Goal: Task Accomplishment & Management: Manage account settings

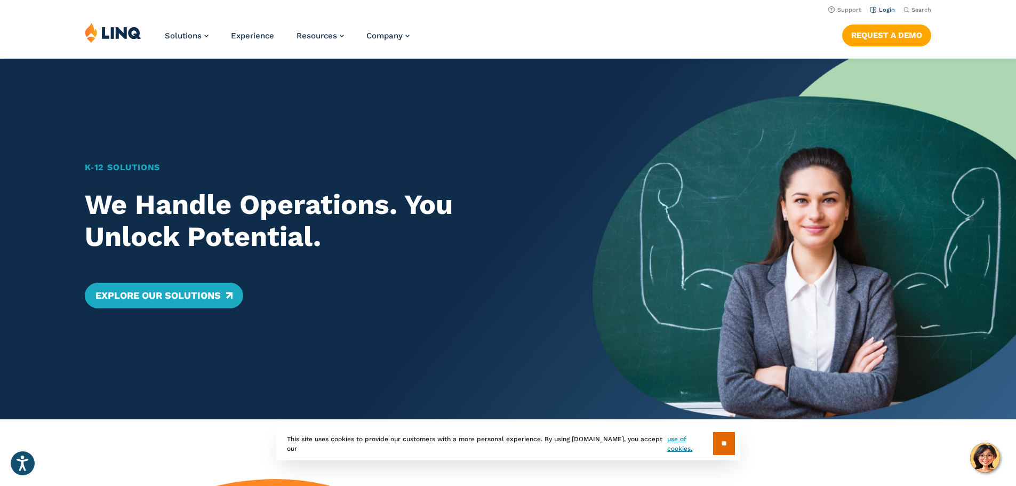
click at [880, 11] on link "Login" at bounding box center [882, 9] width 25 height 7
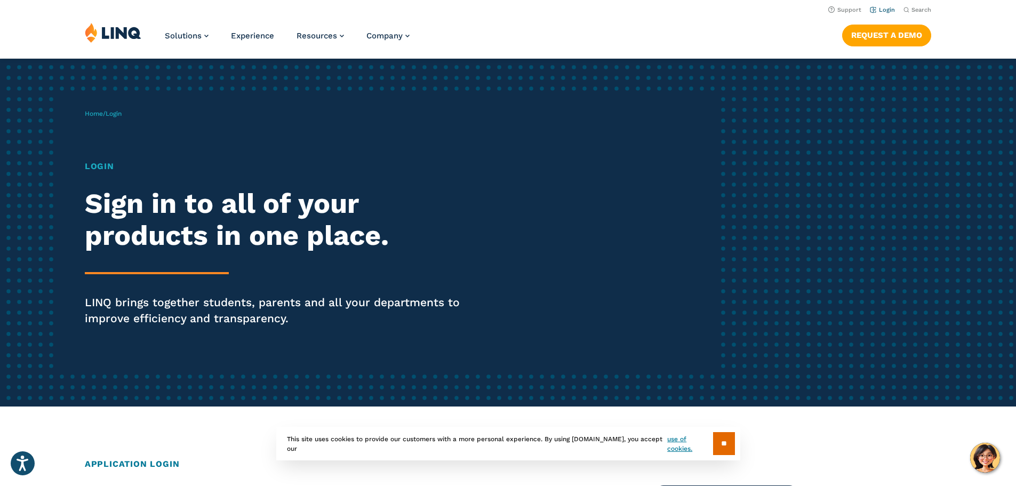
click at [889, 12] on link "Login" at bounding box center [882, 9] width 25 height 7
click at [109, 116] on span "Home / Login" at bounding box center [103, 113] width 37 height 7
click at [122, 115] on span "Login" at bounding box center [114, 113] width 16 height 7
click at [115, 174] on div "Login Sign in to all of your products in one place. LINQ brings together studen…" at bounding box center [280, 258] width 391 height 196
drag, startPoint x: 129, startPoint y: 325, endPoint x: 124, endPoint y: 318, distance: 8.1
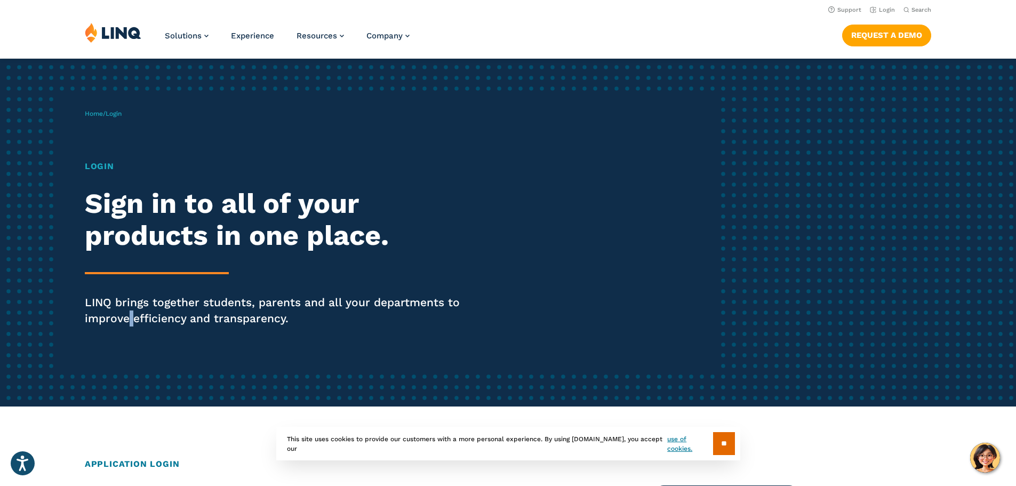
click at [125, 320] on p "LINQ brings together students, parents and all your departments to improve effi…" at bounding box center [280, 310] width 391 height 32
click at [128, 268] on div "Login Sign in to all of your products in one place. LINQ brings together studen…" at bounding box center [280, 258] width 391 height 196
click at [146, 339] on div "Login Sign in to all of your products in one place. LINQ brings together studen…" at bounding box center [280, 258] width 391 height 196
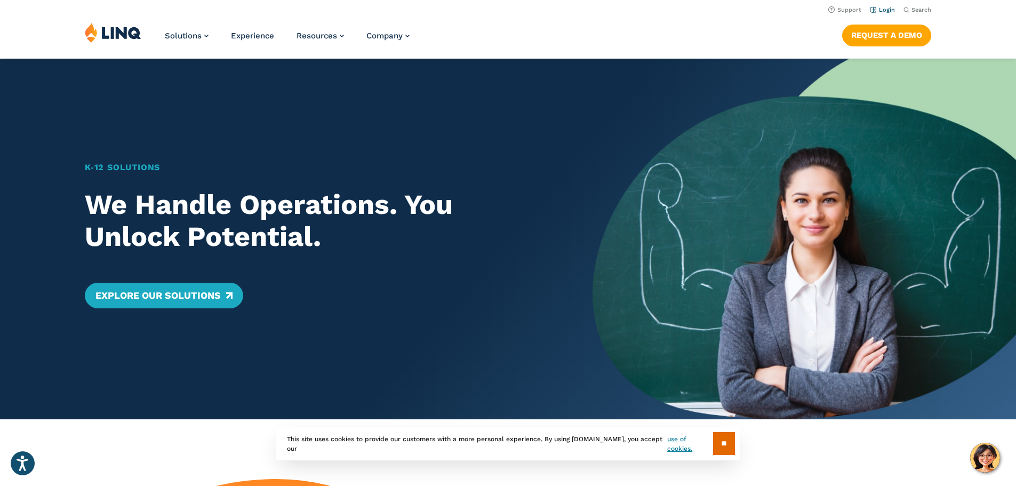
click at [889, 8] on link "Login" at bounding box center [882, 9] width 25 height 7
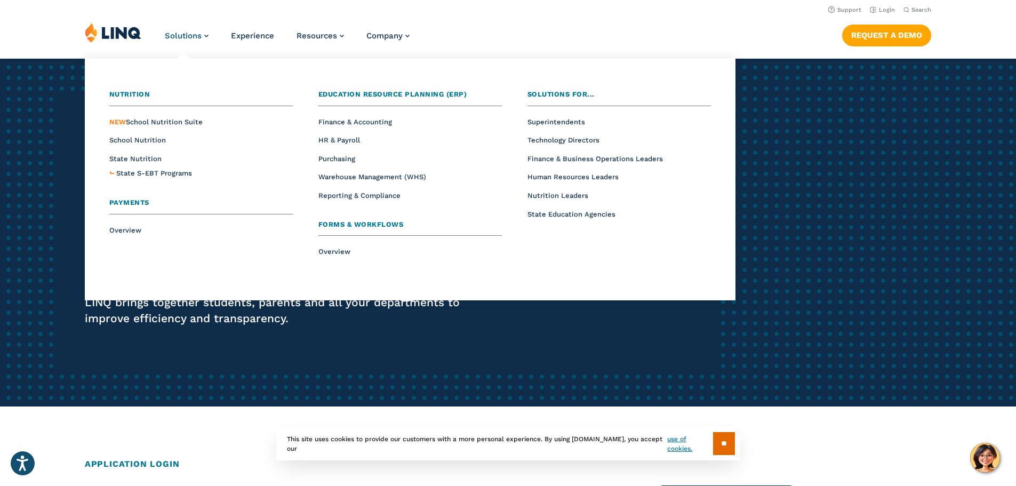
click at [125, 202] on span "Payments" at bounding box center [129, 202] width 40 height 8
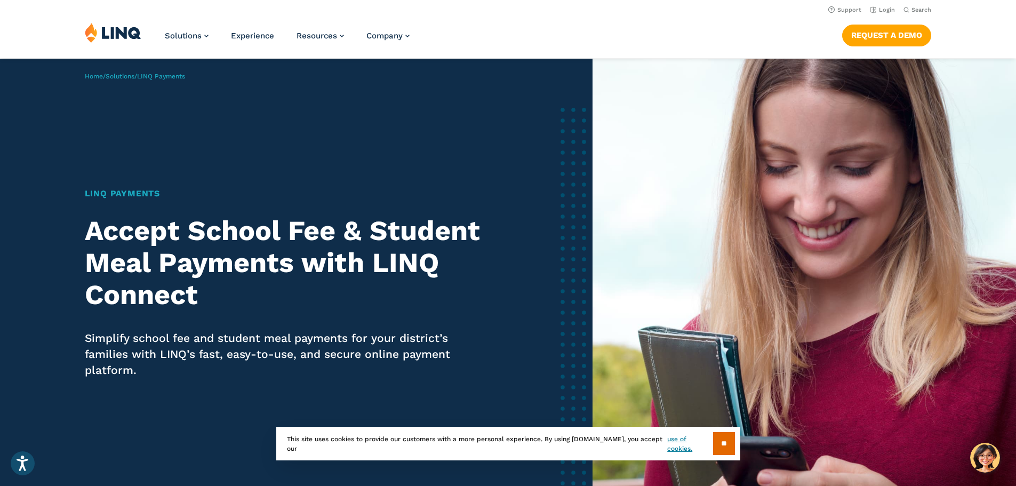
click at [726, 110] on img at bounding box center [803, 302] width 423 height 487
click at [448, 147] on div "Home / Solutions / LINQ Payments LINQ Payments Accept School Fee & Student Meal…" at bounding box center [296, 302] width 592 height 487
click at [862, 34] on link "Request a Demo" at bounding box center [886, 35] width 89 height 21
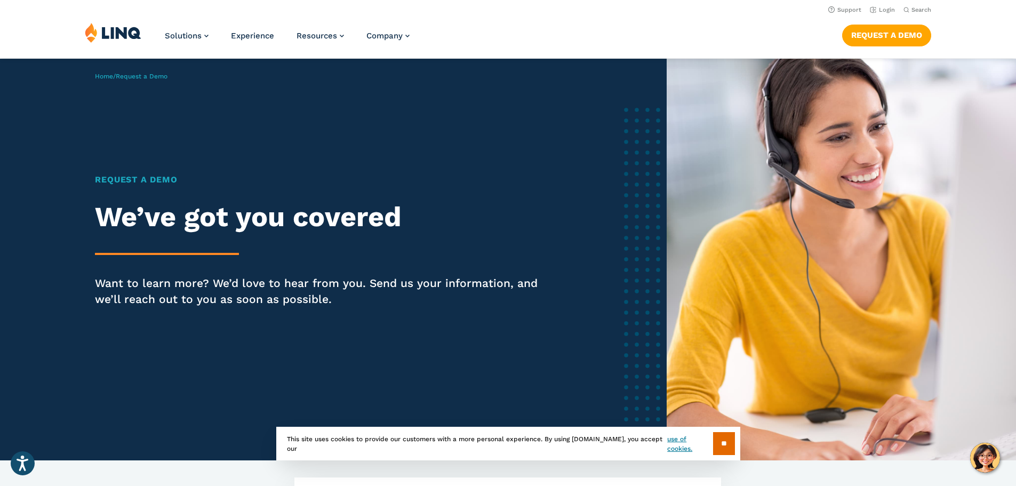
click at [1008, 155] on img at bounding box center [841, 260] width 349 height 402
click at [881, 9] on link "Login" at bounding box center [882, 9] width 25 height 7
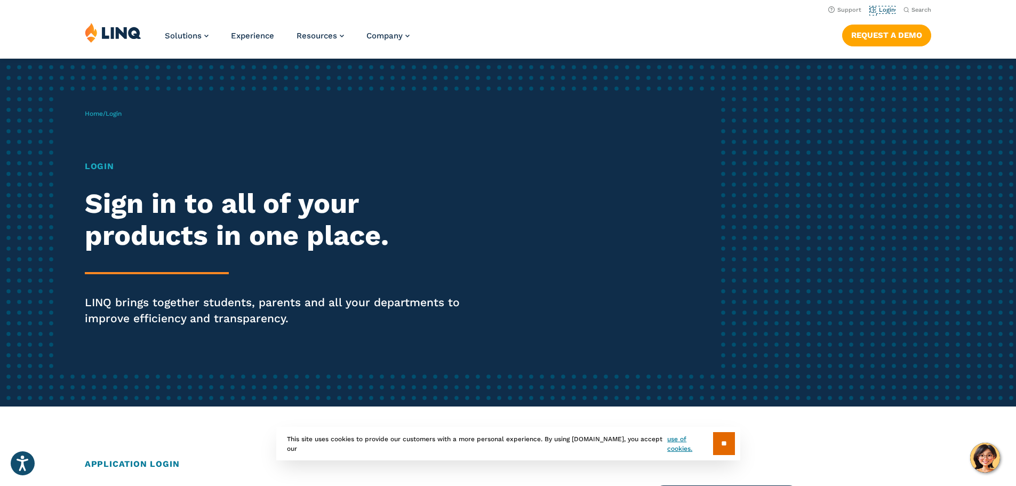
click at [881, 9] on link "Login" at bounding box center [882, 9] width 25 height 7
click at [93, 169] on h1 "Login" at bounding box center [280, 166] width 391 height 13
click at [98, 162] on h1 "Login" at bounding box center [280, 166] width 391 height 13
click at [121, 112] on span "Login" at bounding box center [114, 113] width 16 height 7
drag, startPoint x: 141, startPoint y: 276, endPoint x: 138, endPoint y: 302, distance: 26.3
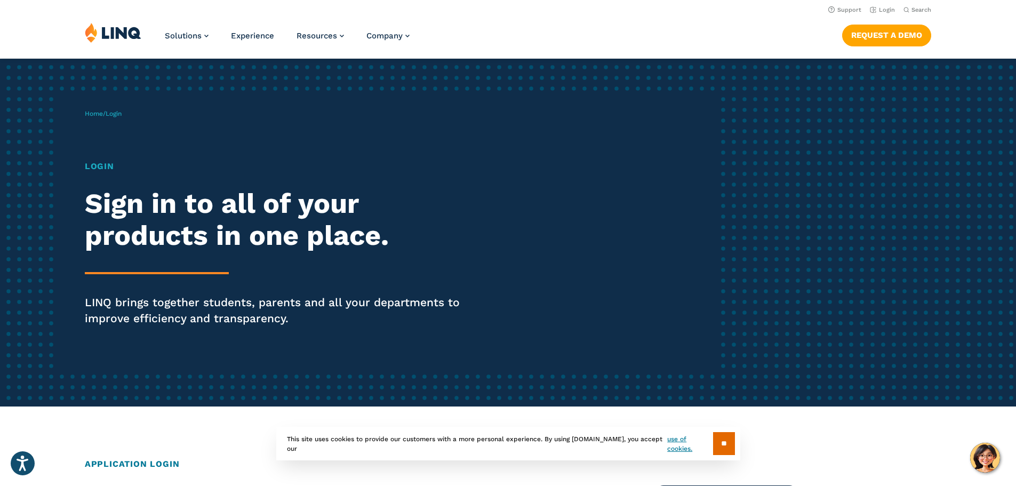
click at [141, 279] on div "Login Sign in to all of your products in one place. LINQ brings together studen…" at bounding box center [280, 258] width 391 height 196
drag, startPoint x: 137, startPoint y: 308, endPoint x: 149, endPoint y: 314, distance: 13.8
click at [137, 308] on p "LINQ brings together students, parents and all your departments to improve effi…" at bounding box center [280, 310] width 391 height 32
click at [141, 462] on section "** This site uses cookies to provide our customers with a more personal experie…" at bounding box center [508, 461] width 999 height 34
click at [726, 434] on input "**" at bounding box center [724, 443] width 22 height 23
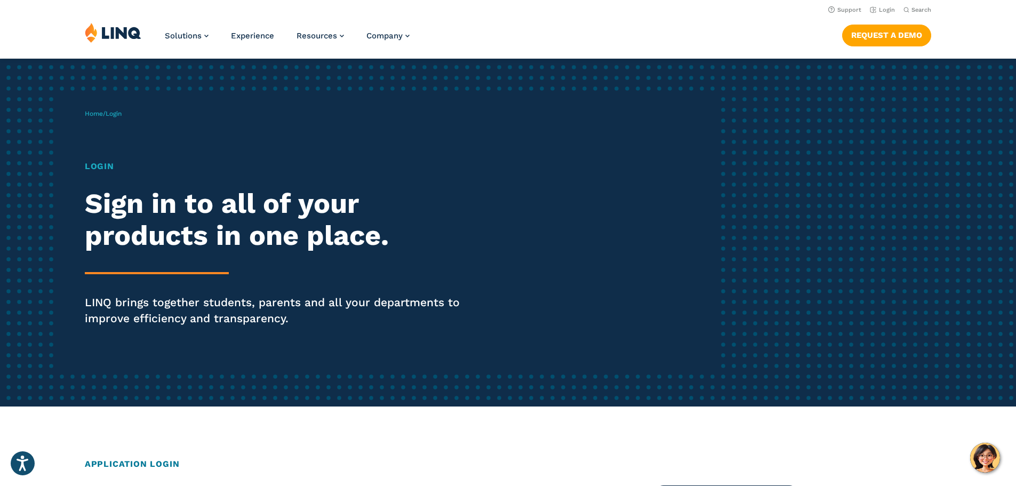
click at [113, 109] on p "Home / Login" at bounding box center [103, 114] width 37 height 10
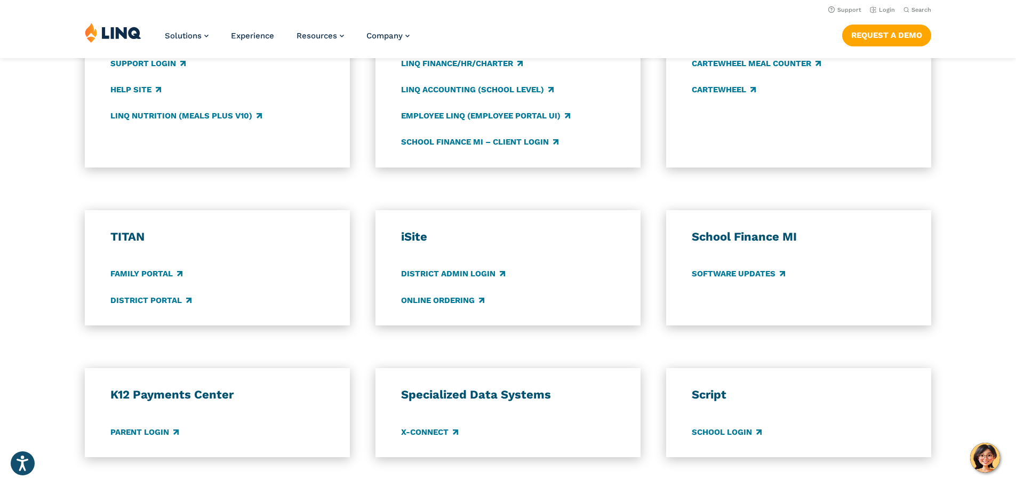
scroll to position [555, 0]
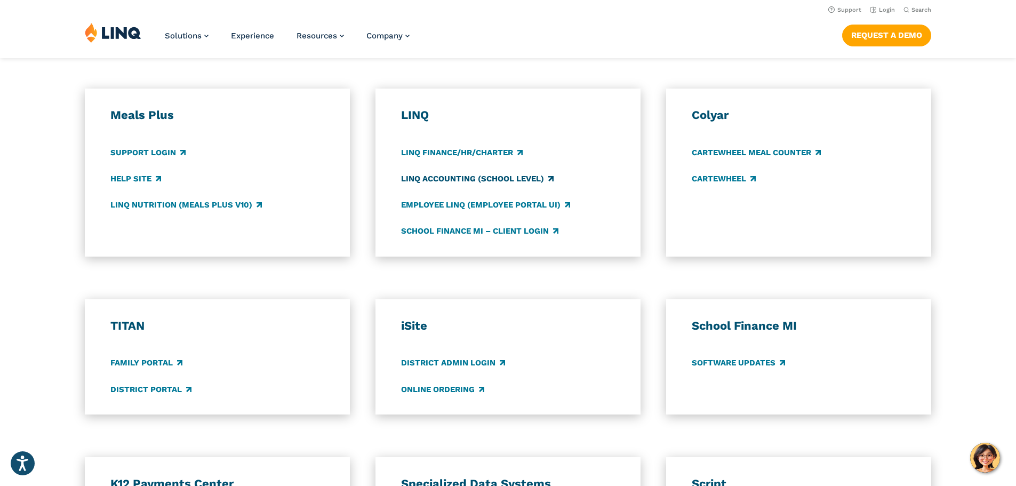
click at [448, 181] on link "LINQ Accounting (school level)" at bounding box center [477, 179] width 153 height 12
